Goal: Task Accomplishment & Management: Use online tool/utility

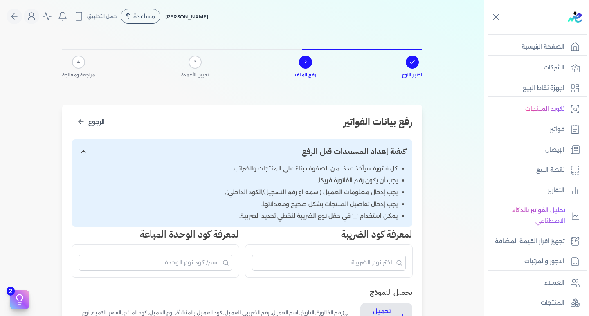
scroll to position [126, 0]
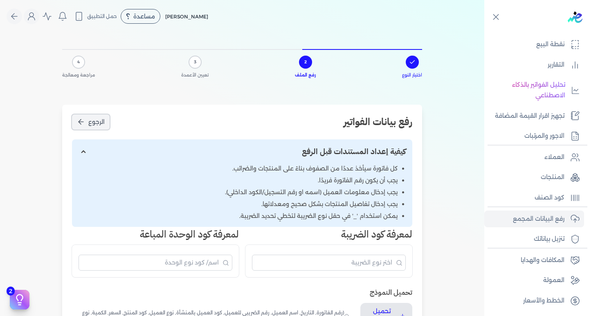
click at [82, 119] on icon "الرجوع" at bounding box center [81, 122] width 8 height 8
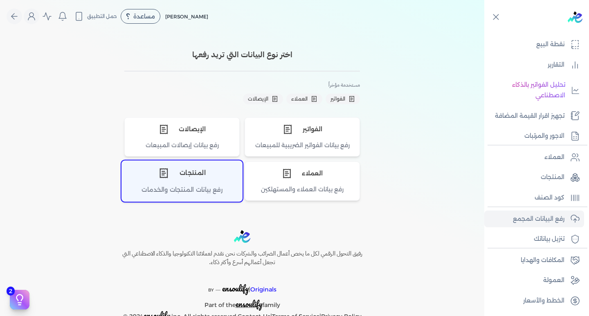
click at [197, 186] on div "رفع بيانات المنتجات والخدمات" at bounding box center [182, 193] width 120 height 16
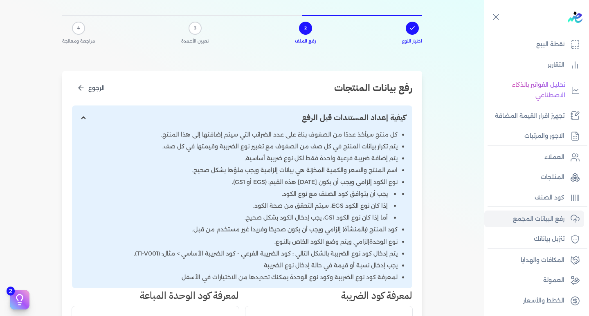
scroll to position [0, 0]
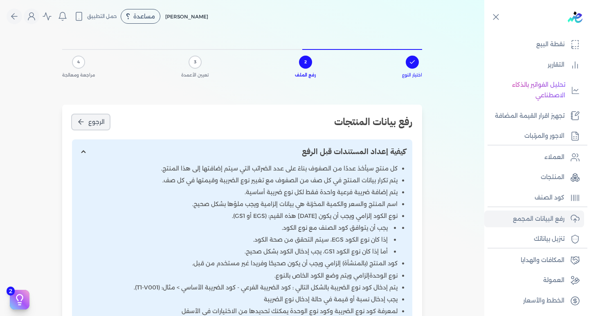
click at [81, 115] on button "الرجوع" at bounding box center [91, 122] width 38 height 15
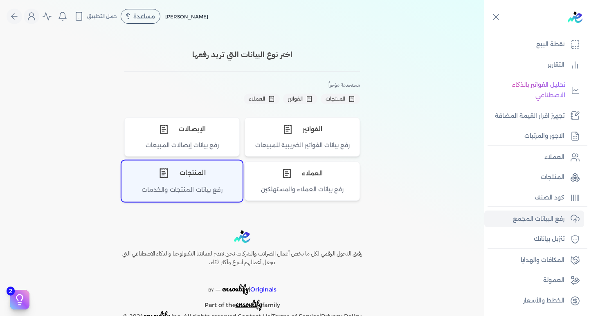
click at [200, 188] on div "رفع بيانات المنتجات والخدمات" at bounding box center [182, 193] width 120 height 16
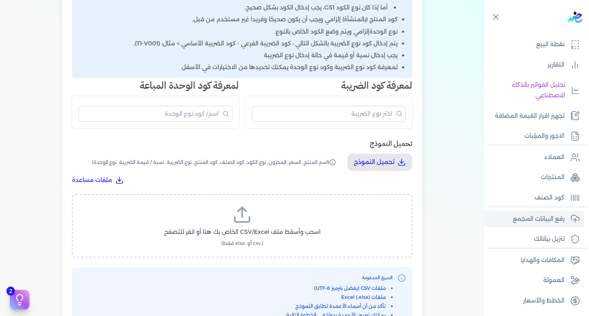
scroll to position [287, 0]
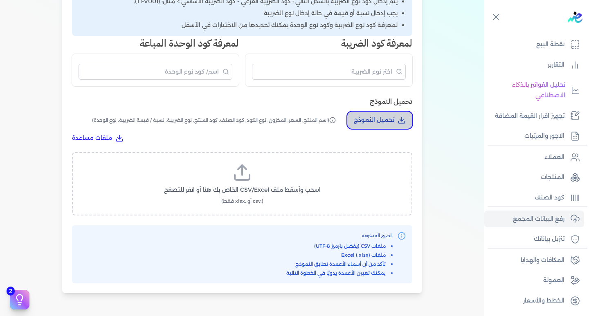
click at [391, 118] on p "تحميل النموذج" at bounding box center [374, 120] width 41 height 11
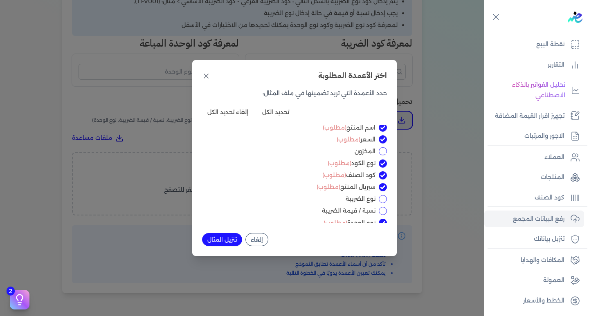
scroll to position [0, 0]
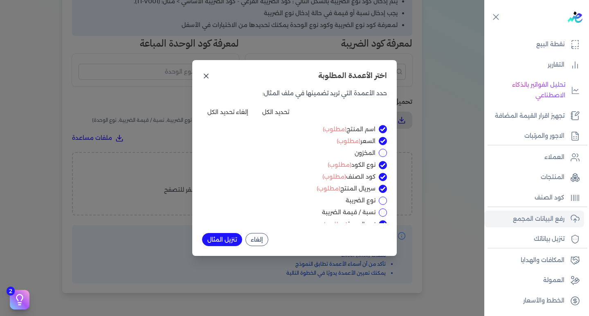
click at [207, 75] on icon at bounding box center [206, 76] width 4 height 4
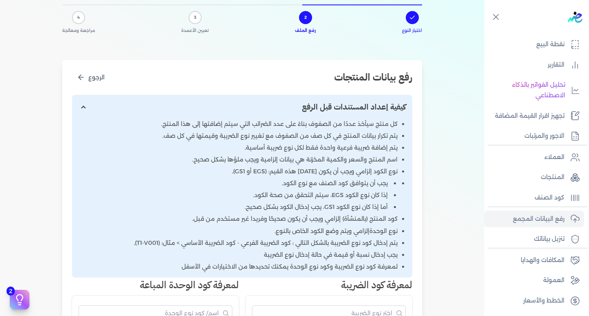
scroll to position [41, 0]
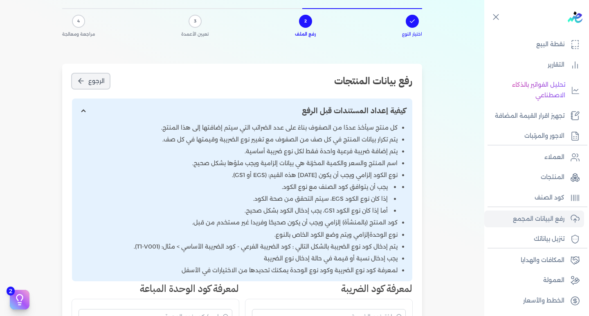
click at [78, 77] on button "الرجوع" at bounding box center [91, 81] width 38 height 15
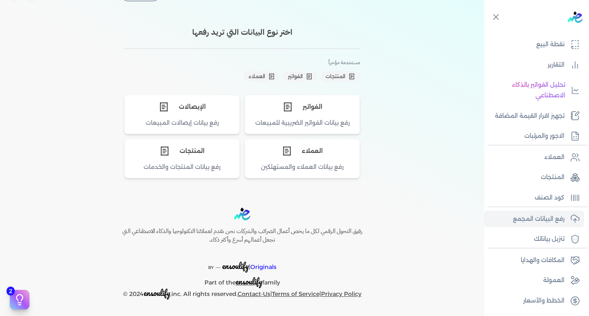
scroll to position [23, 0]
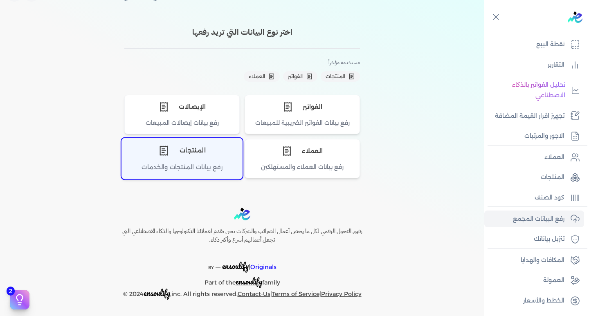
click at [197, 158] on div "المنتجات" at bounding box center [182, 151] width 120 height 25
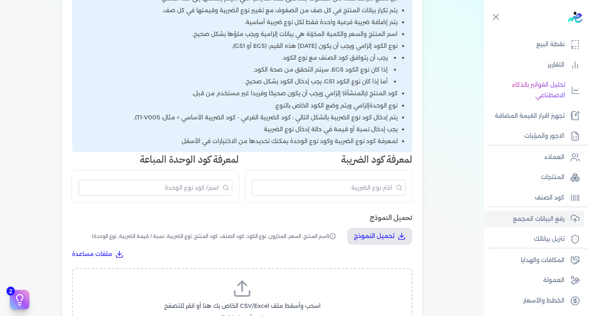
scroll to position [186, 0]
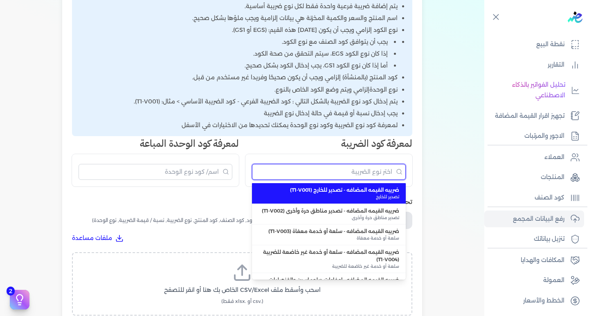
click at [361, 171] on input "البحث" at bounding box center [329, 172] width 154 height 16
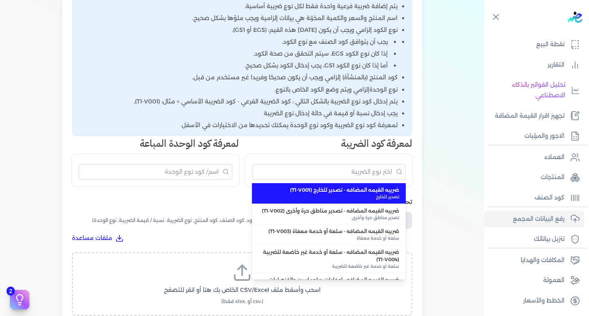
click at [364, 190] on div "رفع بيانات المنتجات الرجوع كيفية إعداد المستندات قبل الرفع كل منتج سيأخذ عددًا …" at bounding box center [242, 157] width 360 height 476
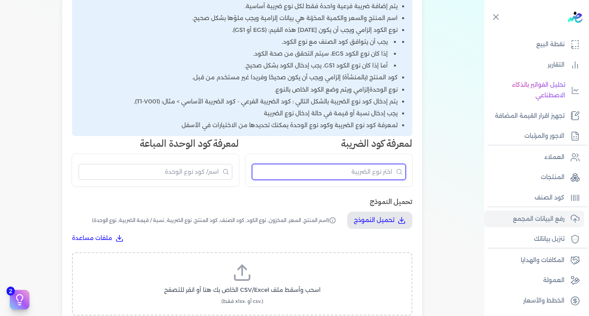
click at [350, 172] on input "البحث" at bounding box center [329, 172] width 154 height 16
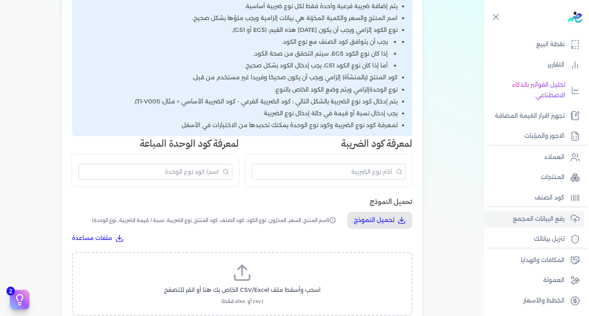
click at [312, 191] on div "رفع بيانات المنتجات الرجوع كيفية إعداد المستندات قبل الرفع كل منتج سيأخذ عددًا …" at bounding box center [242, 157] width 360 height 476
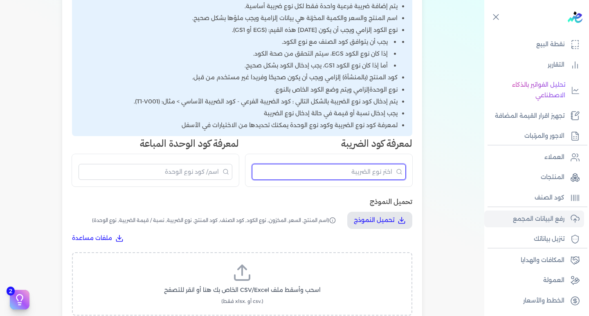
click at [378, 166] on input "البحث" at bounding box center [329, 172] width 154 height 16
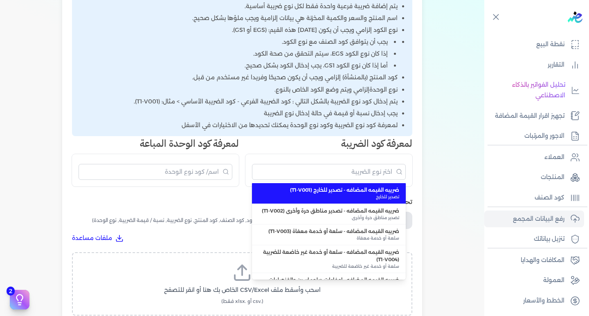
click at [369, 190] on div "رفع بيانات المنتجات الرجوع كيفية إعداد المستندات قبل الرفع كل منتج سيأخذ عددًا …" at bounding box center [242, 157] width 360 height 476
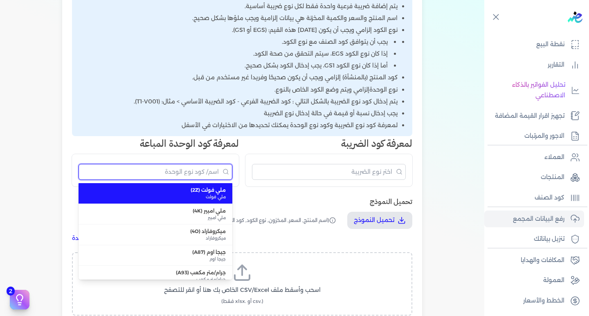
click at [213, 167] on input "البحث" at bounding box center [156, 172] width 154 height 16
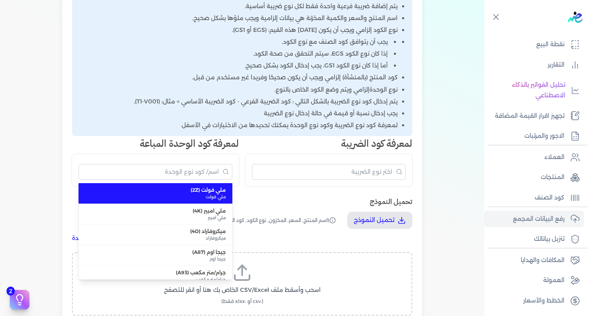
click at [201, 194] on div "رفع بيانات المنتجات الرجوع كيفية إعداد المستندات قبل الرفع كل منتج سيأخذ عددًا …" at bounding box center [242, 157] width 360 height 476
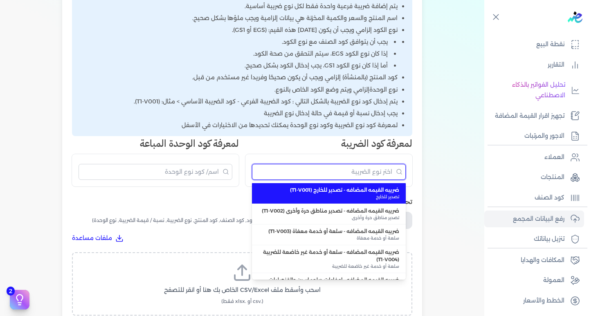
click at [320, 176] on input "البحث" at bounding box center [329, 172] width 154 height 16
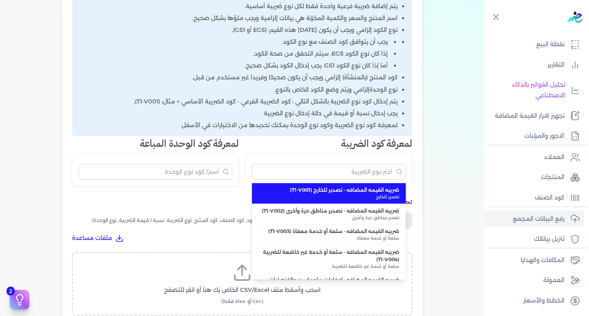
click at [320, 194] on div "رفع بيانات المنتجات الرجوع كيفية إعداد المستندات قبل الرفع كل منتج سيأخذ عددًا …" at bounding box center [242, 157] width 360 height 476
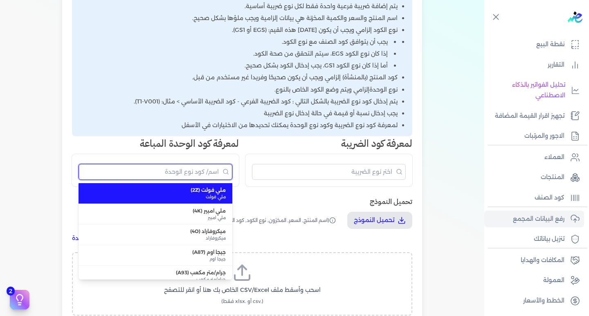
click at [161, 169] on input "البحث" at bounding box center [156, 172] width 154 height 16
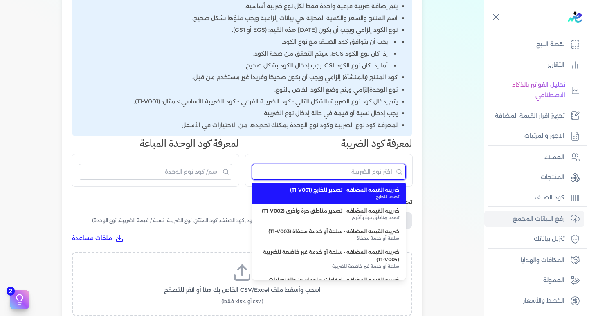
click at [336, 175] on input "البحث" at bounding box center [329, 172] width 154 height 16
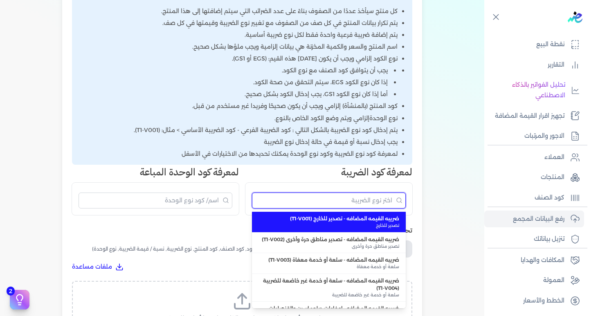
scroll to position [227, 0]
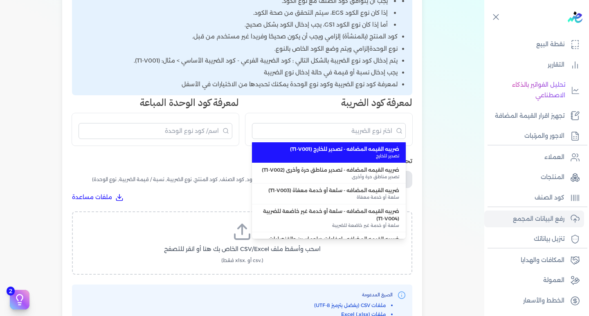
click at [256, 90] on div "كل منتج سيأخذ عددًا من الصفوف بناءً على عدد الضرائب التي سيتم إضافتها إلى هذا ا…" at bounding box center [242, 16] width 341 height 158
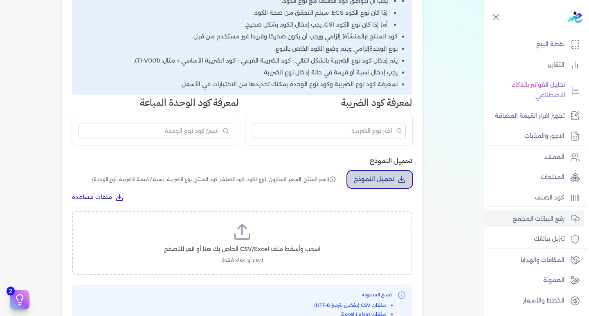
click at [372, 177] on p "تحميل النموذج" at bounding box center [374, 179] width 41 height 11
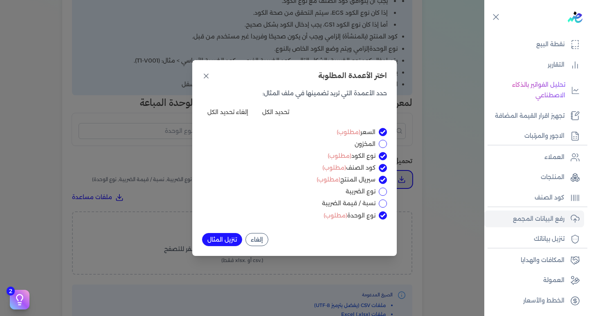
scroll to position [0, 0]
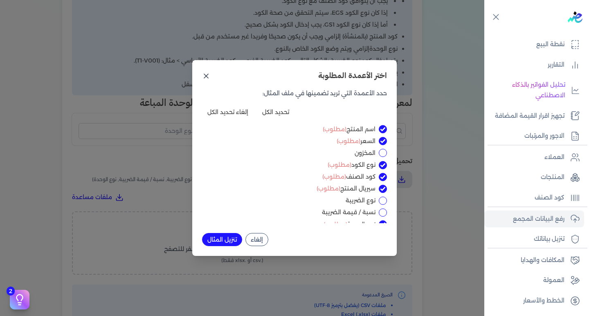
click at [207, 73] on icon at bounding box center [206, 76] width 8 height 8
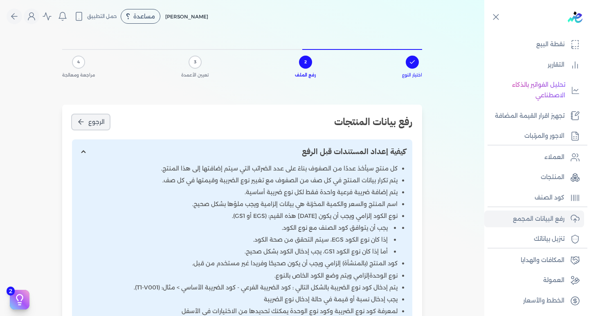
click at [81, 120] on icon "الرجوع" at bounding box center [80, 122] width 2 height 5
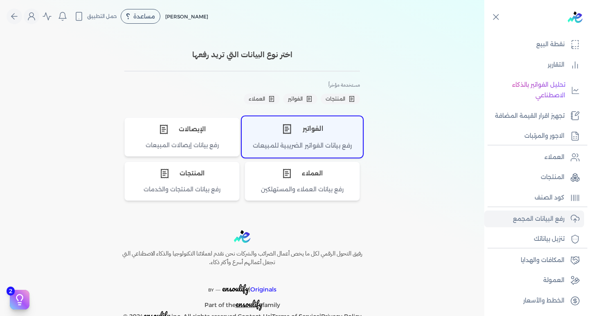
click at [301, 136] on div "الفواتير" at bounding box center [302, 129] width 120 height 25
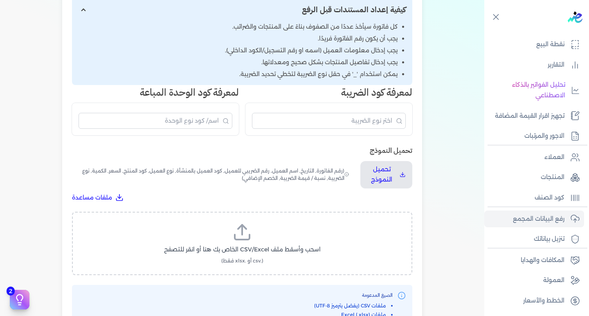
scroll to position [205, 0]
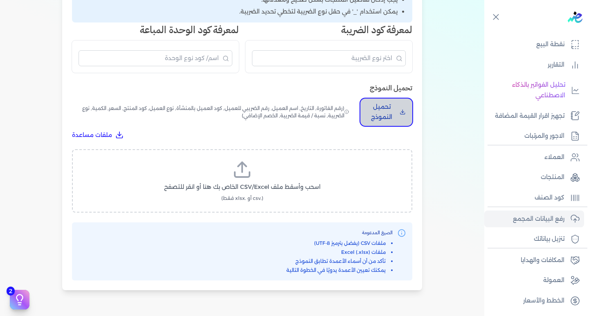
click at [384, 111] on p "تحميل النموذج" at bounding box center [381, 112] width 29 height 21
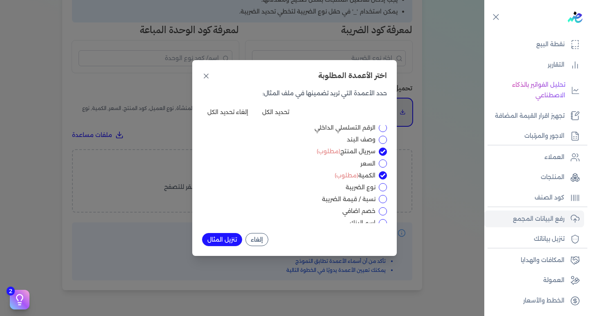
scroll to position [0, 0]
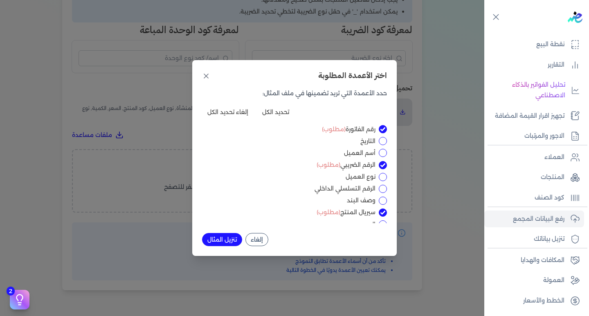
click at [223, 240] on button "تنزيل المثال" at bounding box center [222, 239] width 40 height 13
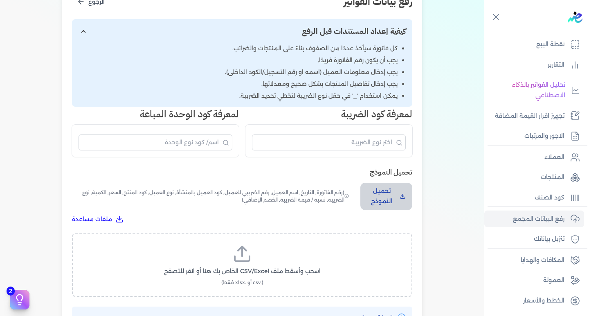
scroll to position [123, 0]
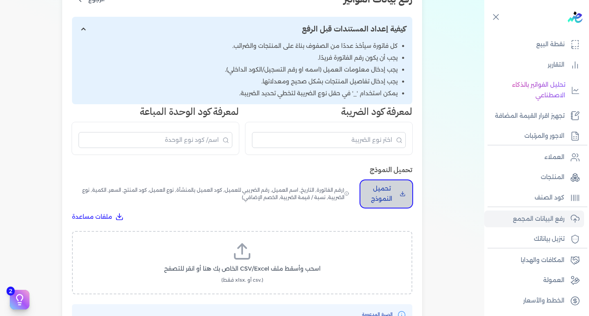
click at [402, 195] on icon "تحميل النموذج" at bounding box center [403, 194] width 6 height 8
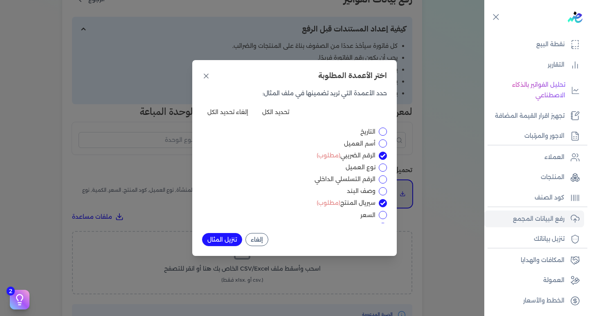
scroll to position [0, 0]
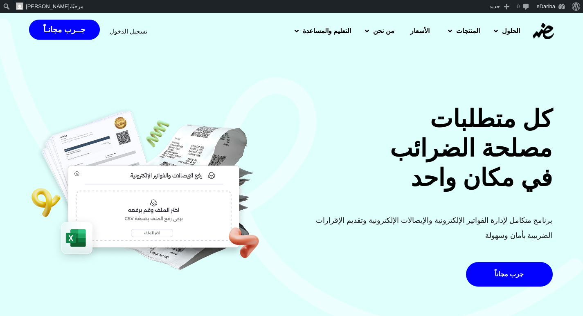
click at [111, 27] on div "تسجيل الدخول" at bounding box center [129, 31] width 38 height 15
click at [129, 31] on span "تسجيل الدخول" at bounding box center [129, 31] width 38 height 6
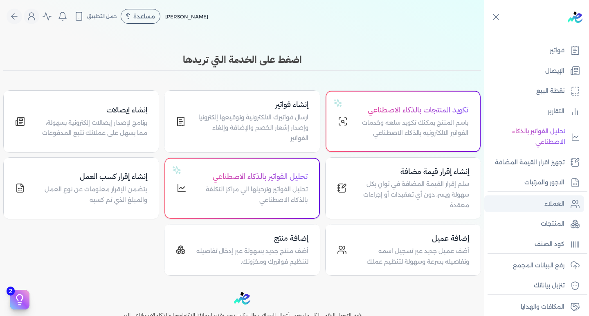
scroll to position [82, 0]
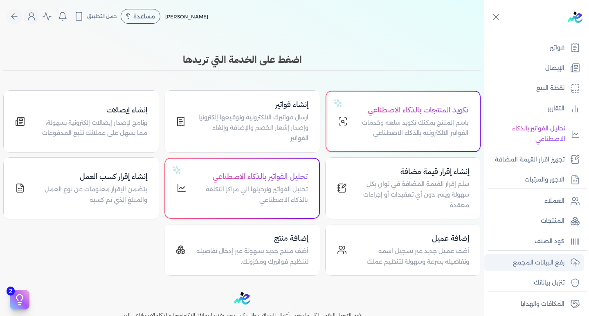
click at [552, 265] on p "رفع البيانات المجمع" at bounding box center [539, 263] width 52 height 11
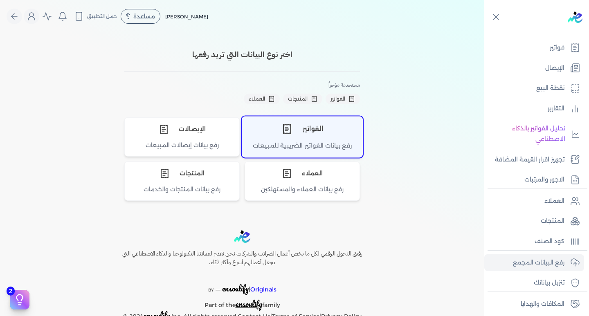
click at [297, 140] on div "الفواتير" at bounding box center [302, 129] width 120 height 25
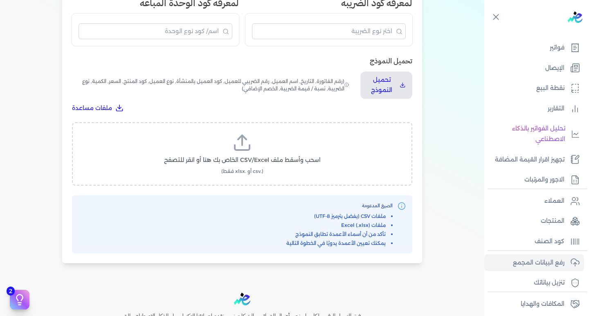
scroll to position [246, 0]
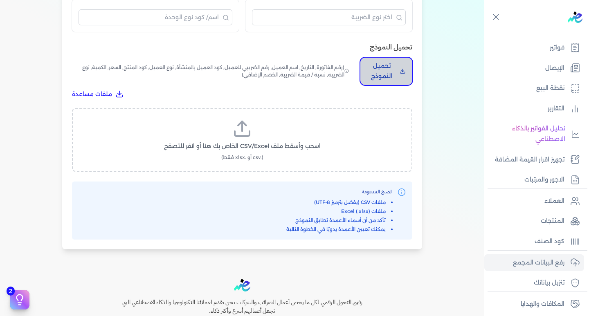
click at [388, 78] on p "تحميل النموذج" at bounding box center [381, 71] width 29 height 21
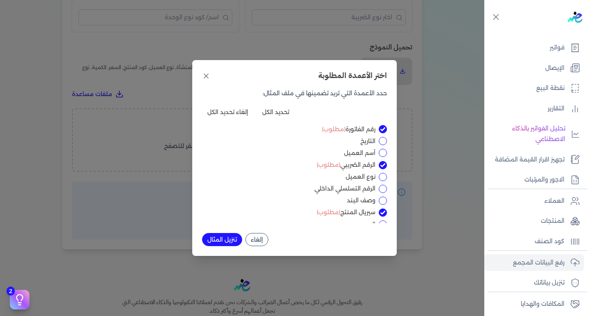
click at [380, 189] on input "الرقم التسلسلي الداخلي" at bounding box center [383, 189] width 8 height 8
checkbox input "true"
click at [225, 239] on button "تنزيل المثال" at bounding box center [222, 239] width 40 height 13
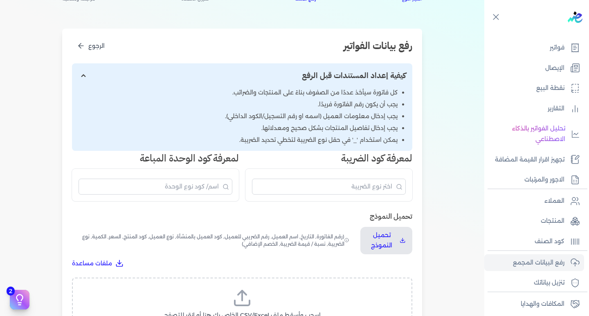
scroll to position [0, 0]
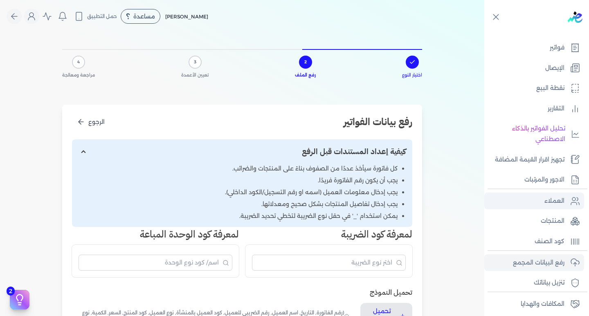
click at [547, 201] on p "العملاء" at bounding box center [555, 201] width 20 height 11
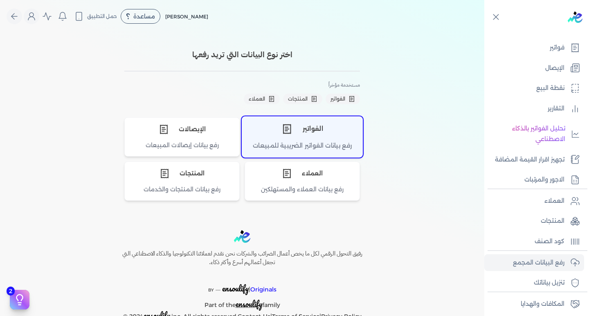
click at [310, 142] on div "رفع بيانات الفواتير الضريبية للمبيعات" at bounding box center [302, 149] width 120 height 16
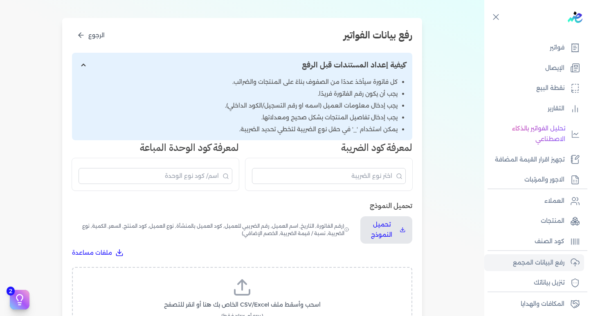
scroll to position [123, 0]
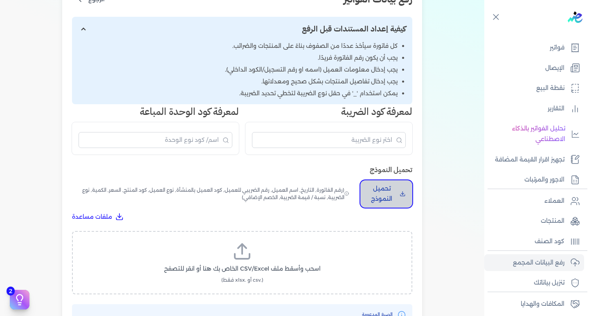
click at [377, 190] on p "تحميل النموذج" at bounding box center [381, 194] width 29 height 21
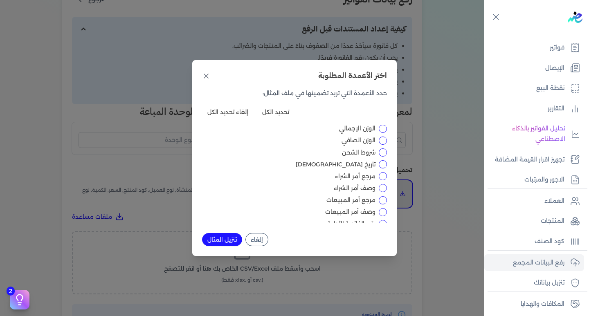
scroll to position [307, 0]
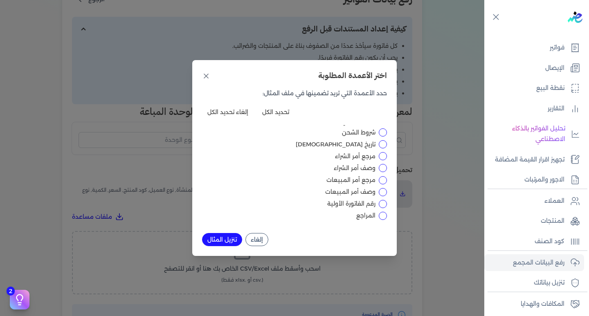
click at [261, 240] on button "إلغاء" at bounding box center [257, 239] width 23 height 13
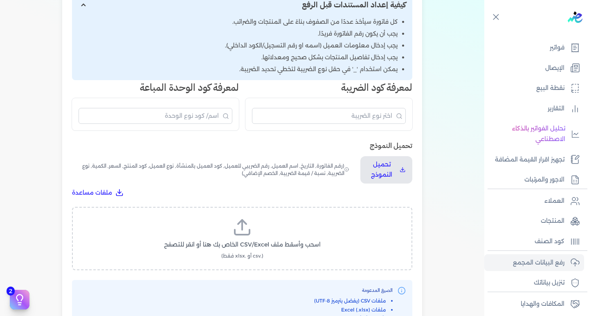
scroll to position [123, 0]
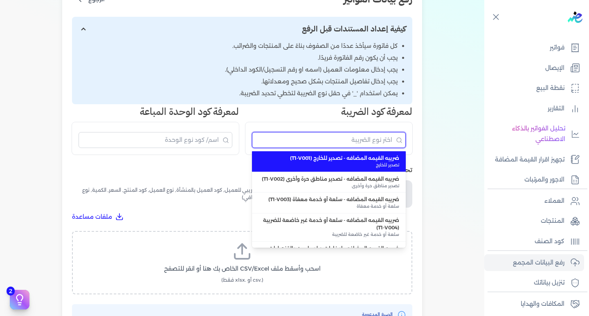
click at [356, 139] on input "البحث" at bounding box center [329, 140] width 154 height 16
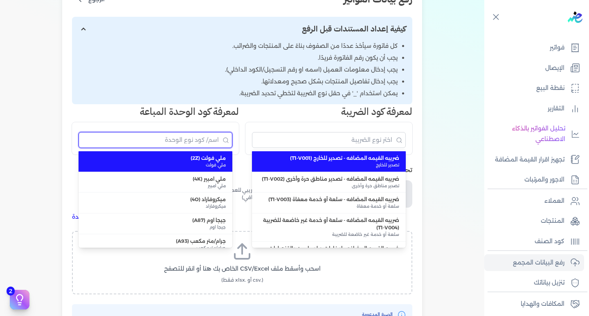
click at [195, 134] on input "البحث" at bounding box center [156, 140] width 154 height 16
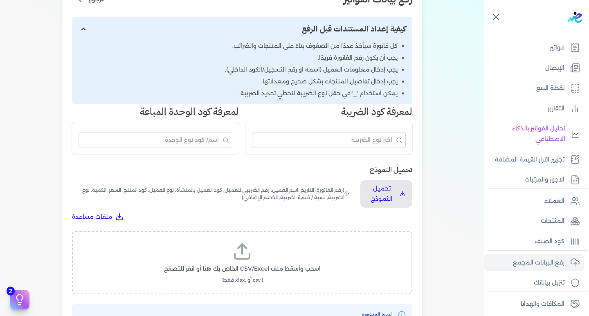
click at [196, 160] on div "رفع بيانات الفواتير الرجوع كيفية إعداد المستندات قبل الرفع كل فاتورة سيأخذ عددً…" at bounding box center [242, 177] width 360 height 390
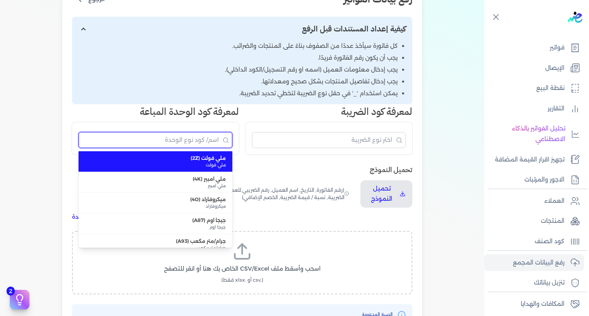
click at [199, 140] on input "البحث" at bounding box center [156, 140] width 154 height 16
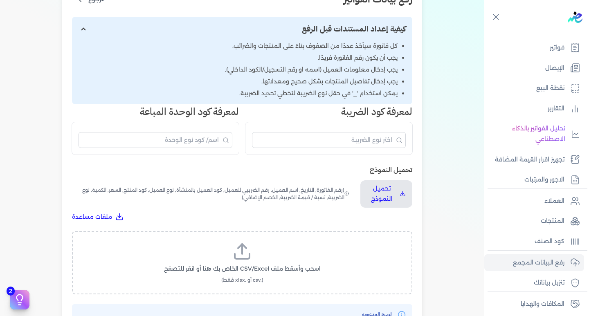
click at [197, 159] on div "رفع بيانات الفواتير الرجوع كيفية إعداد المستندات قبل الرفع كل فاتورة سيأخذ عددً…" at bounding box center [242, 177] width 360 height 390
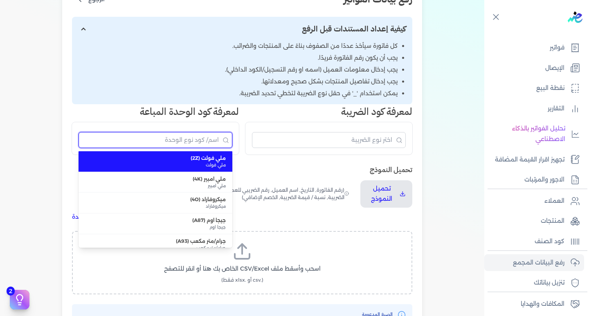
click at [197, 137] on input "البحث" at bounding box center [156, 140] width 154 height 16
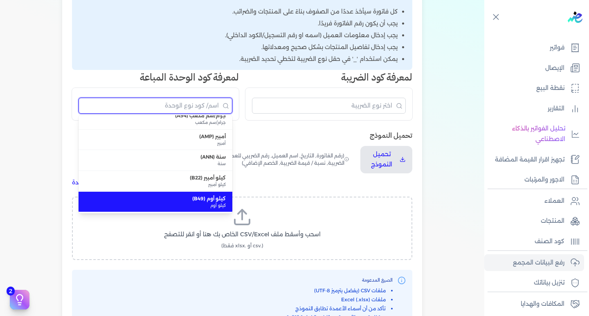
scroll to position [82, 0]
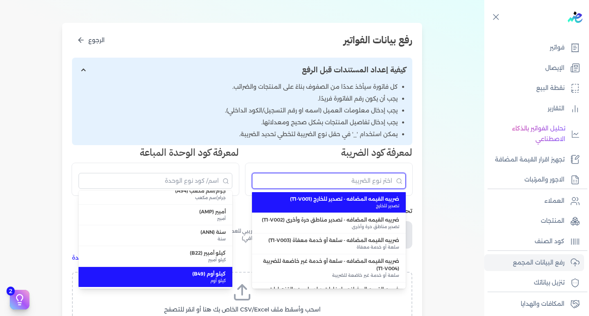
click at [357, 188] on input "البحث" at bounding box center [329, 181] width 154 height 16
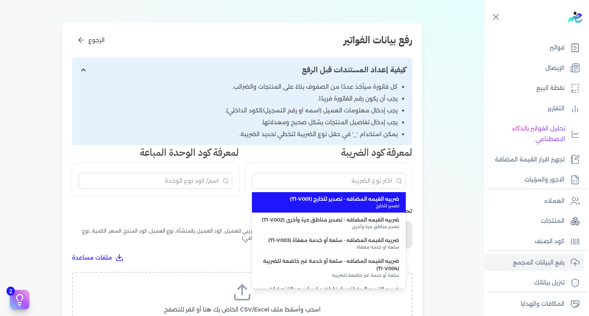
click at [400, 202] on span "ضريبه القيمه المضافه - تصدير للخارج (T1-V001)" at bounding box center [329, 199] width 141 height 7
type input "ضريبه القيمه المضافه - تصدير للخارج (T1-V001)"
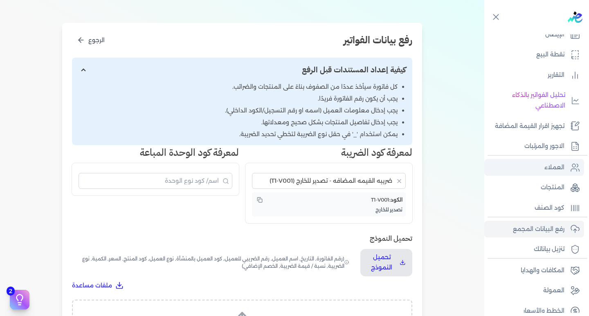
scroll to position [126, 0]
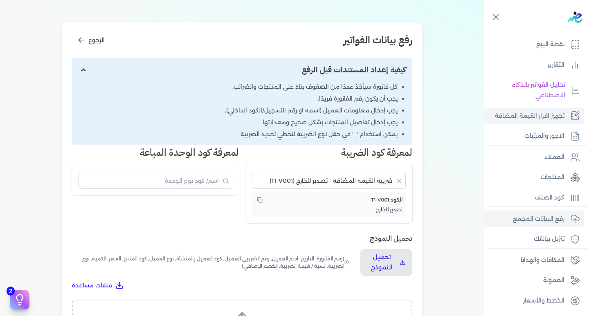
click at [545, 116] on p "تجهيز اقرار القيمة المضافة" at bounding box center [530, 116] width 70 height 11
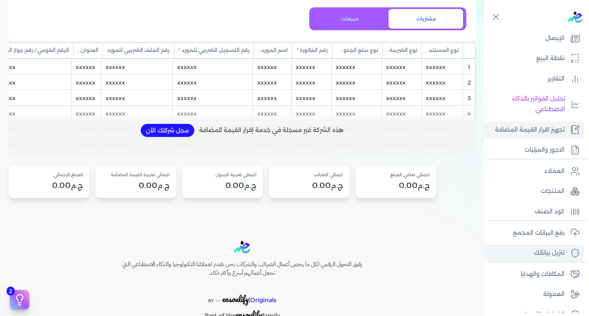
scroll to position [126, 0]
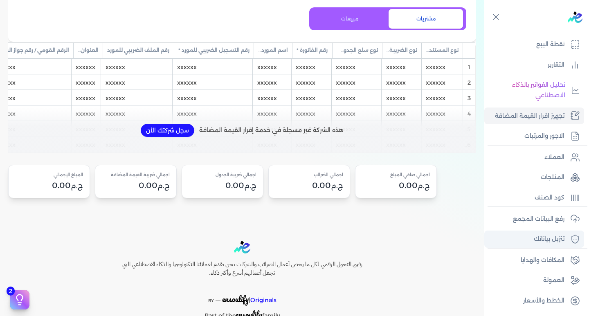
click at [555, 243] on p "تنزيل بياناتك" at bounding box center [549, 239] width 31 height 11
click at [555, 240] on p "تنزيل بياناتك" at bounding box center [549, 239] width 31 height 11
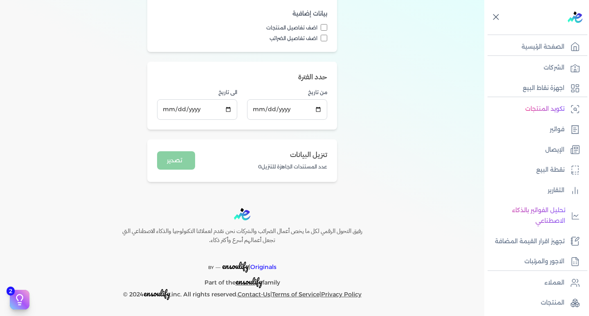
click at [494, 16] on icon at bounding box center [496, 17] width 10 height 10
